Goal: Understand process/instructions: Learn how to perform a task or action

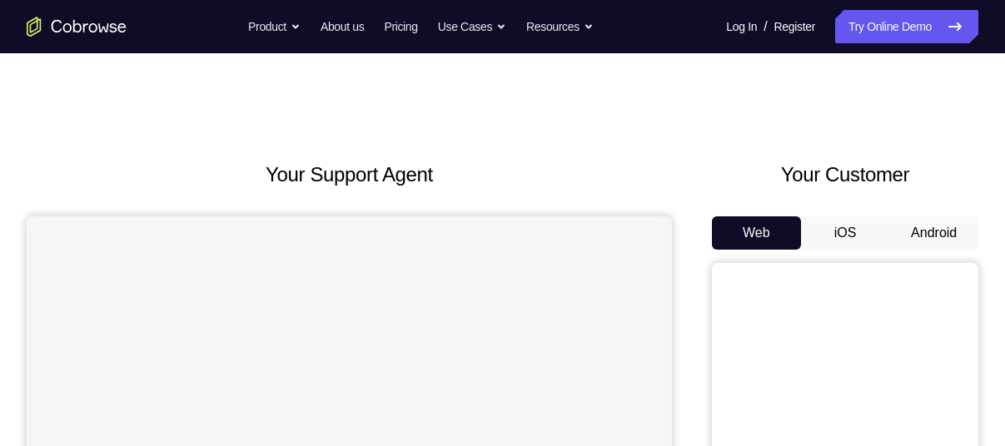
click at [921, 240] on button "Android" at bounding box center [933, 232] width 89 height 33
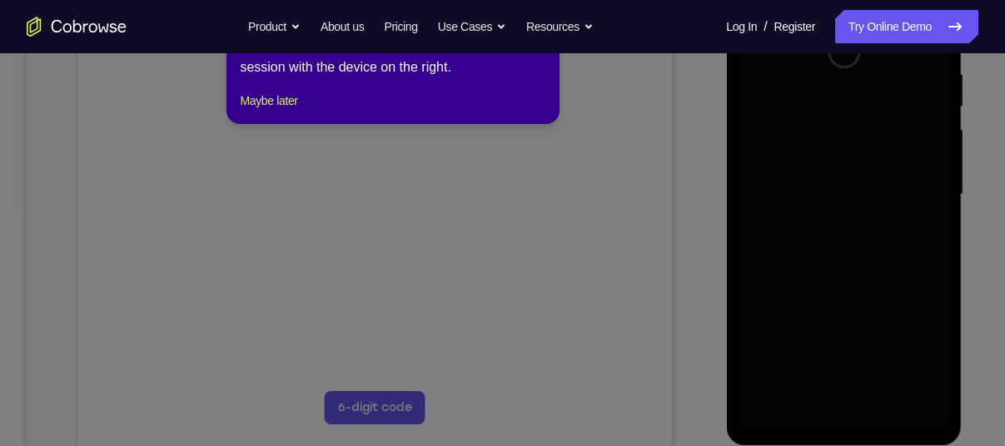
scroll to position [321, 0]
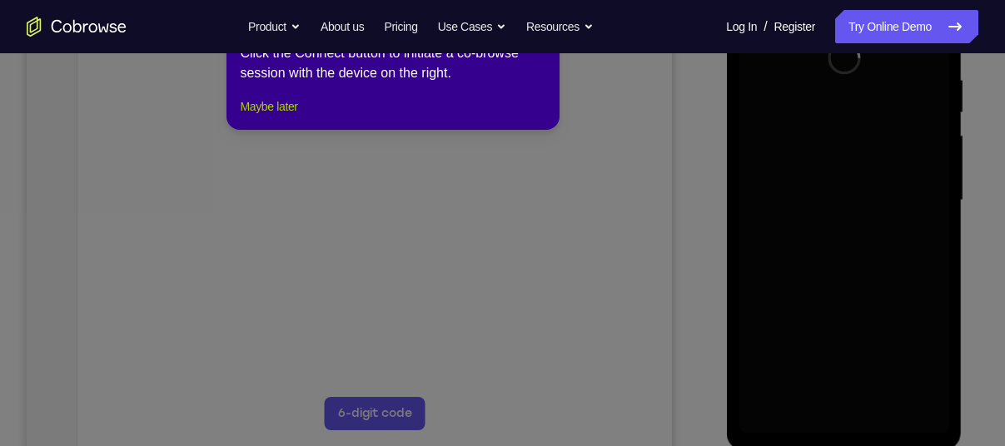
click at [297, 117] on button "Maybe later" at bounding box center [268, 107] width 57 height 20
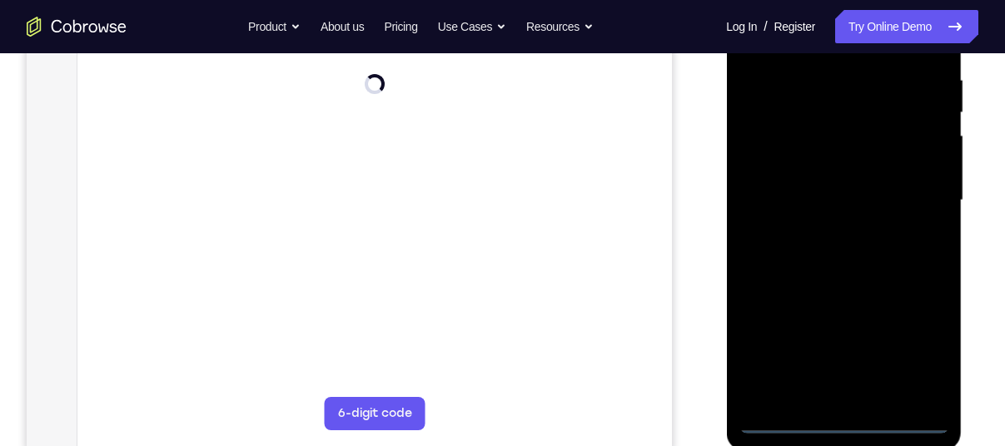
click at [839, 420] on div at bounding box center [844, 201] width 210 height 466
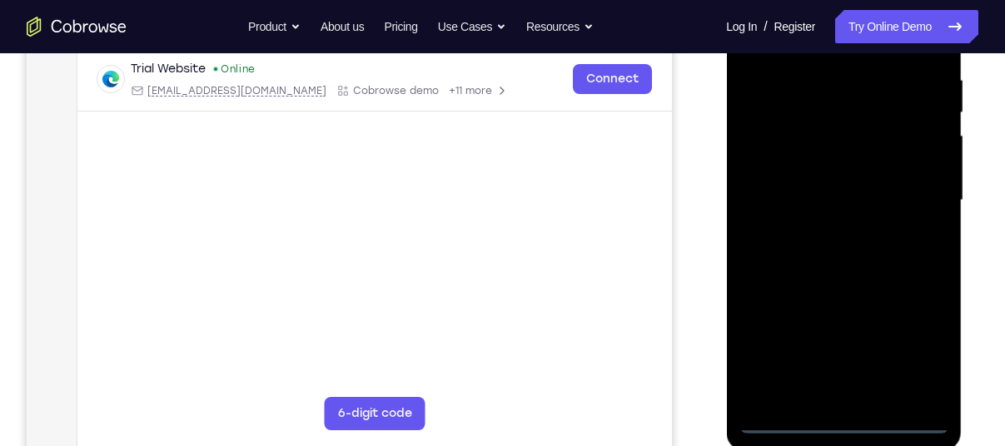
click at [920, 333] on div at bounding box center [844, 201] width 210 height 466
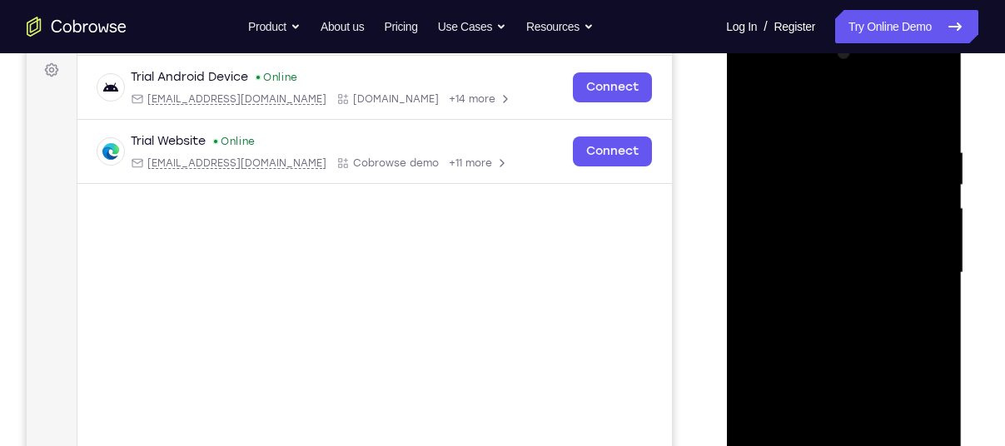
scroll to position [246, 0]
click at [917, 416] on div at bounding box center [844, 275] width 210 height 466
click at [831, 85] on div at bounding box center [844, 275] width 210 height 466
click at [756, 75] on div at bounding box center [844, 275] width 210 height 466
click at [920, 269] on div at bounding box center [844, 275] width 210 height 466
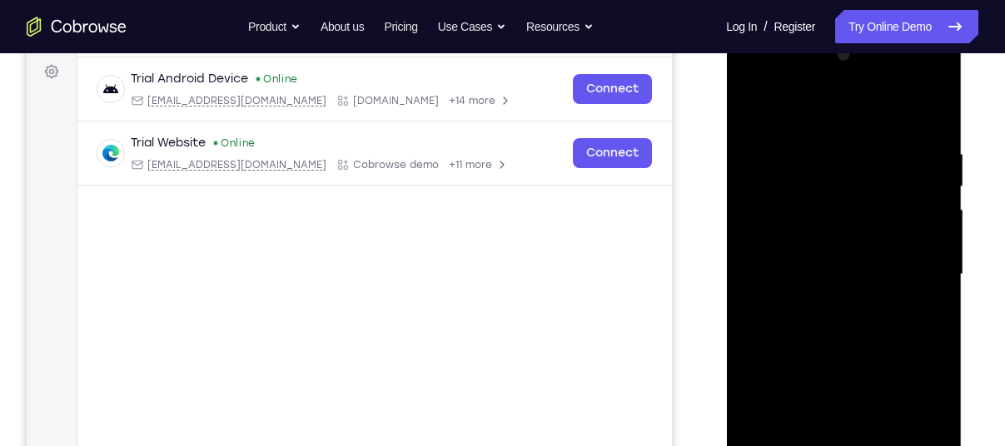
click at [825, 306] on div at bounding box center [844, 275] width 210 height 466
click at [843, 353] on div at bounding box center [844, 275] width 210 height 466
click at [804, 189] on div at bounding box center [844, 275] width 210 height 466
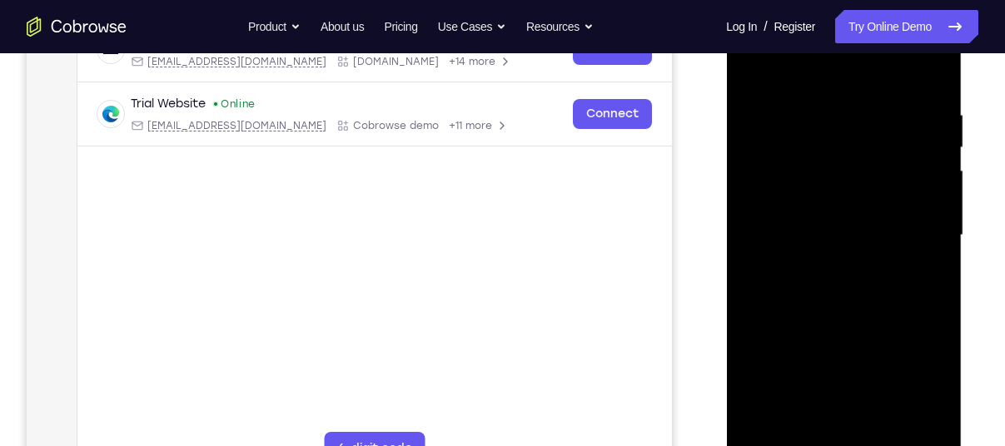
scroll to position [285, 0]
